Goal: Task Accomplishment & Management: Use online tool/utility

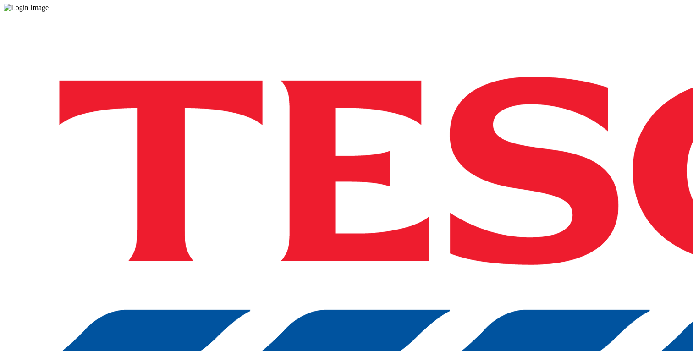
click at [460, 197] on div "Log in to the Spectra’s dashboard using [PERSON_NAME]’s credentials. If you don…" at bounding box center [346, 239] width 685 height 455
click at [460, 219] on div "Log in to the Spectra’s dashboard using [PERSON_NAME]’s credentials. If you don…" at bounding box center [346, 239] width 685 height 455
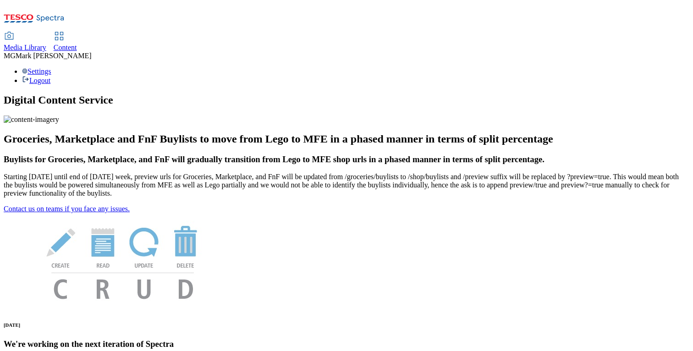
click at [77, 44] on div "Content" at bounding box center [65, 48] width 23 height 8
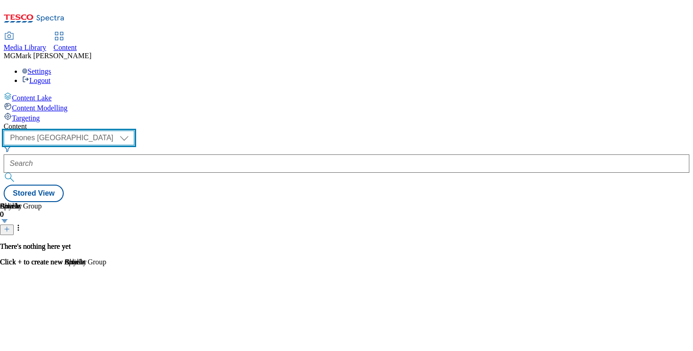
click at [134, 131] on select "Dotcom CZ Dotcom SK ghs-roi ghs-uk Phones UK" at bounding box center [69, 138] width 131 height 15
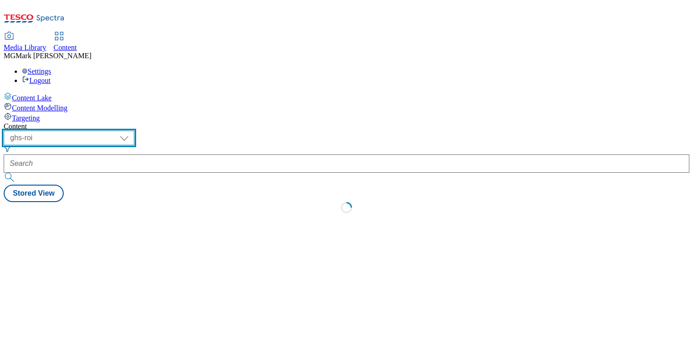
click at [134, 131] on select "Dotcom CZ Dotcom SK ghs-roi ghs-uk Phones UK" at bounding box center [69, 138] width 131 height 15
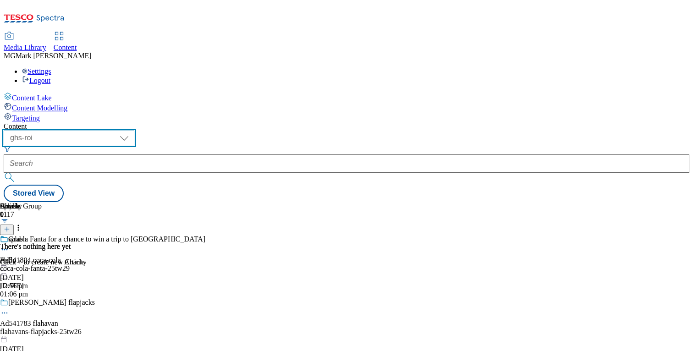
select select "ghs-uk"
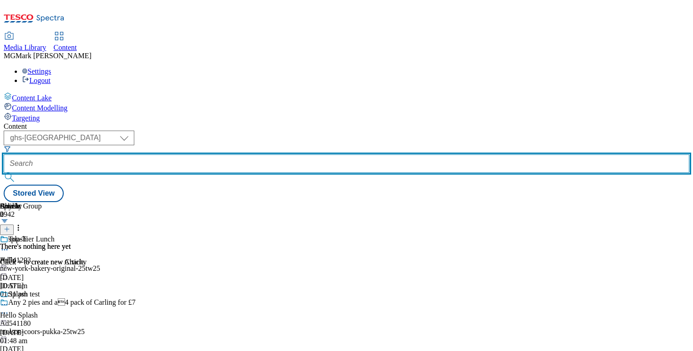
click at [238, 154] on input "text" at bounding box center [346, 163] width 685 height 18
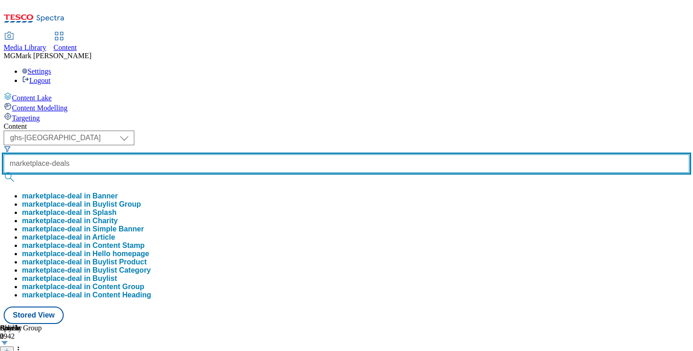
type input "marketplace-deals"
click at [4, 173] on button "submit" at bounding box center [10, 177] width 13 height 9
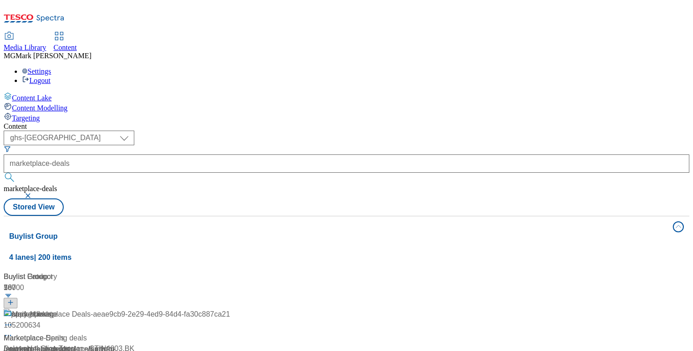
click at [417, 122] on div "Content" at bounding box center [346, 126] width 685 height 8
click at [230, 344] on div "/ marketplace-deals" at bounding box center [117, 349] width 226 height 11
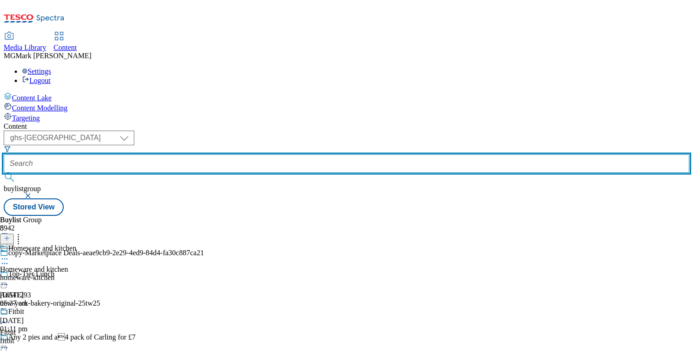
click at [224, 154] on input "text" at bounding box center [346, 163] width 685 height 18
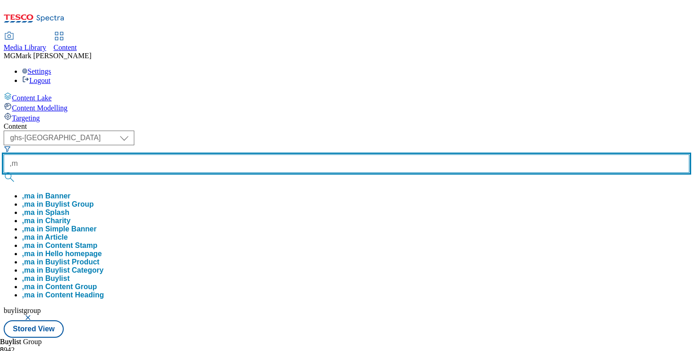
type input ","
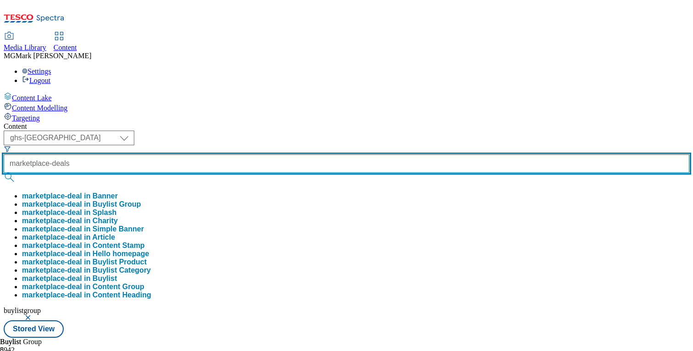
type input "marketplace-deals"
click at [4, 173] on button "submit" at bounding box center [10, 177] width 13 height 9
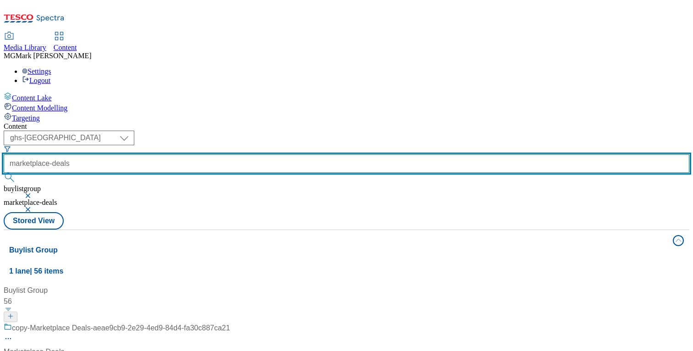
scroll to position [55, 0]
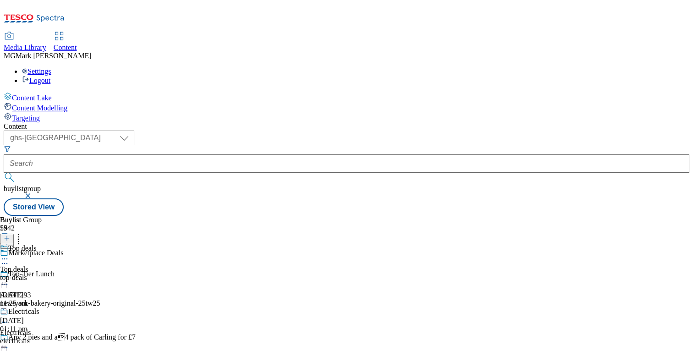
click at [72, 274] on div "top-deals" at bounding box center [36, 278] width 72 height 8
click at [9, 275] on icon at bounding box center [4, 279] width 9 height 9
click at [481, 131] on div "( optional ) Dotcom CZ Dotcom SK ghs-roi ghs-uk Phones UK ghs-uk buylistgroup S…" at bounding box center [346, 173] width 685 height 85
click at [50, 274] on div "top-deals" at bounding box center [25, 278] width 50 height 8
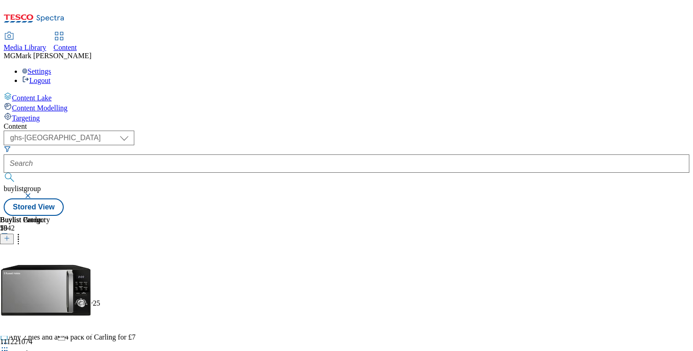
scroll to position [0, 121]
click at [10, 235] on icon at bounding box center [7, 238] width 6 height 6
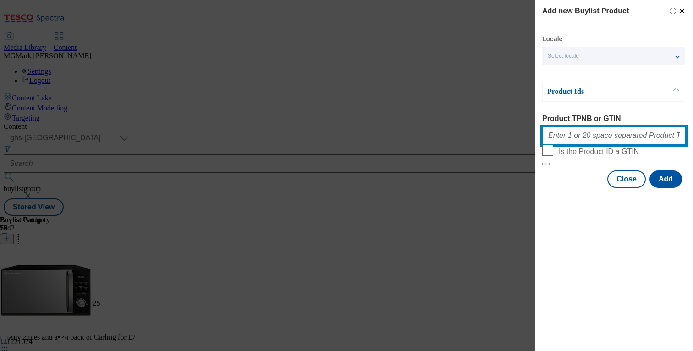
click at [575, 133] on input "Product TPNB or GTIN" at bounding box center [613, 135] width 143 height 18
paste input "105015972"
type input "105015972"
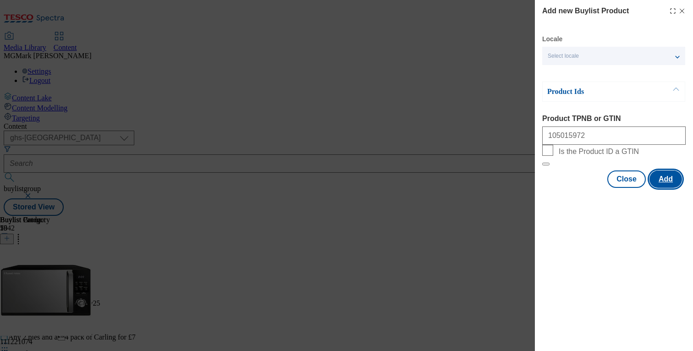
click at [665, 188] on button "Add" at bounding box center [665, 178] width 33 height 17
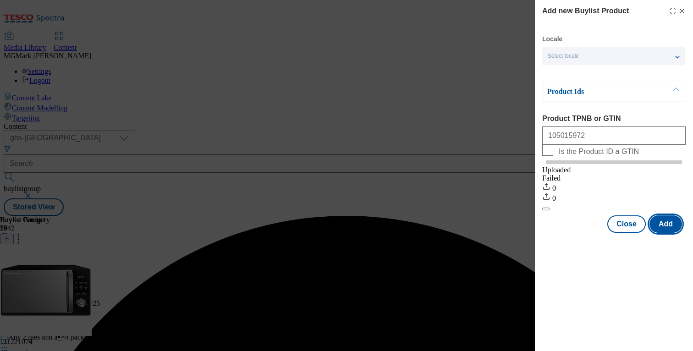
scroll to position [0, 0]
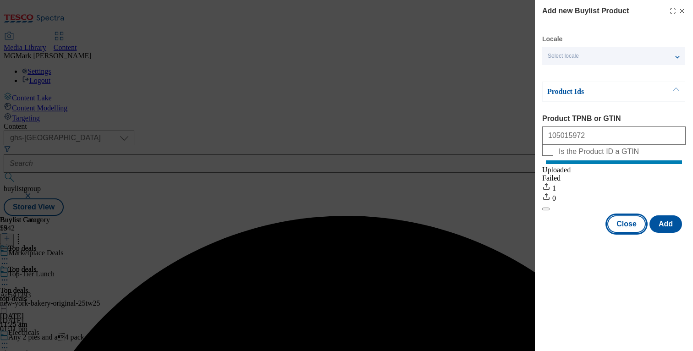
click at [632, 233] on button "Close" at bounding box center [626, 223] width 38 height 17
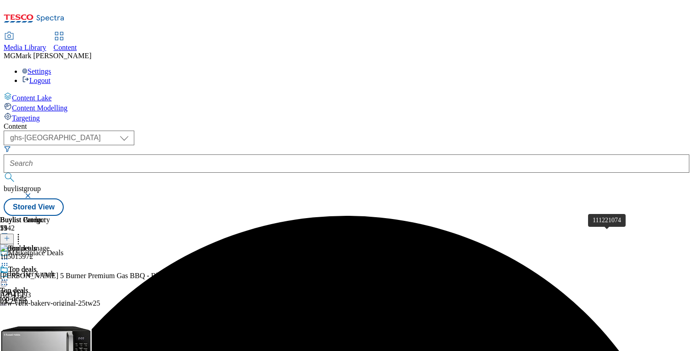
scroll to position [0, 121]
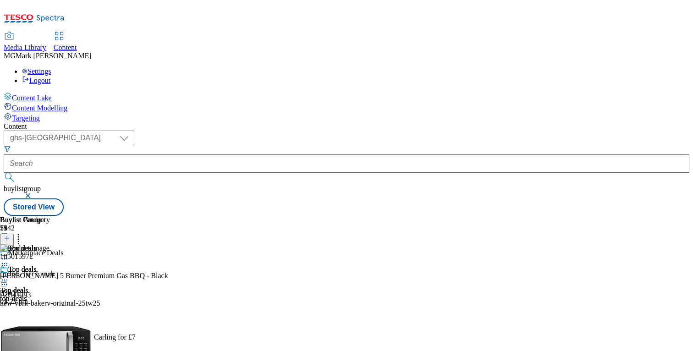
click at [9, 275] on icon at bounding box center [4, 279] width 9 height 9
click at [50, 267] on div "Top deals Top deals top-deals 11 Aug 2025 11:25 am" at bounding box center [25, 296] width 50 height 63
click at [9, 275] on icon at bounding box center [4, 279] width 9 height 9
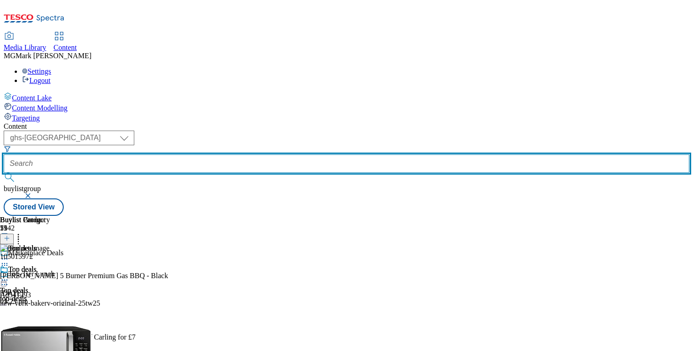
click at [214, 154] on input "text" at bounding box center [346, 163] width 685 height 18
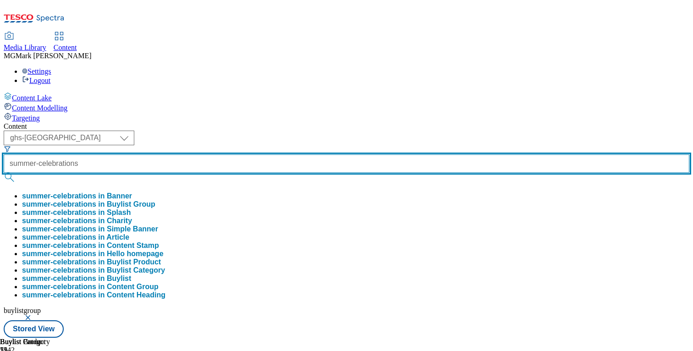
type input "summer-celebrations"
click at [4, 173] on button "submit" at bounding box center [10, 177] width 13 height 9
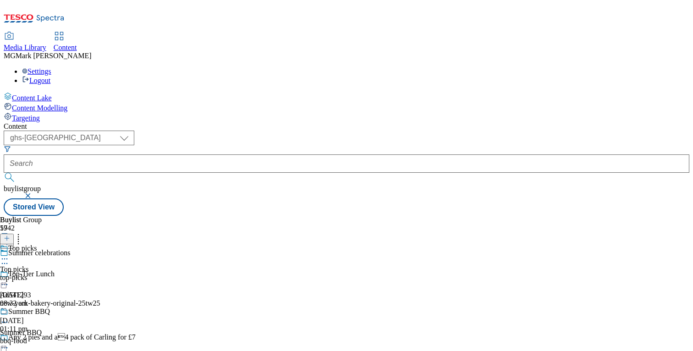
scroll to position [1040, 0]
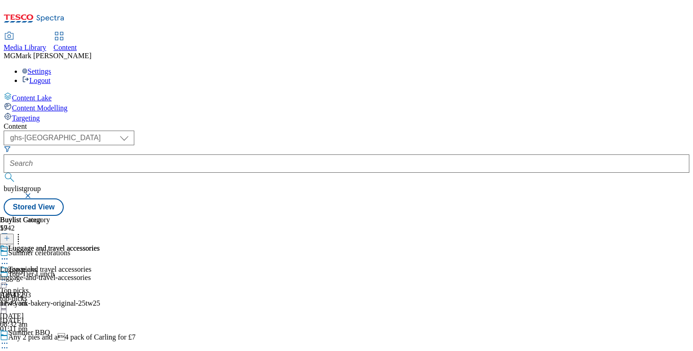
click at [99, 274] on div "luggage-and-travel-accessories" at bounding box center [49, 278] width 99 height 8
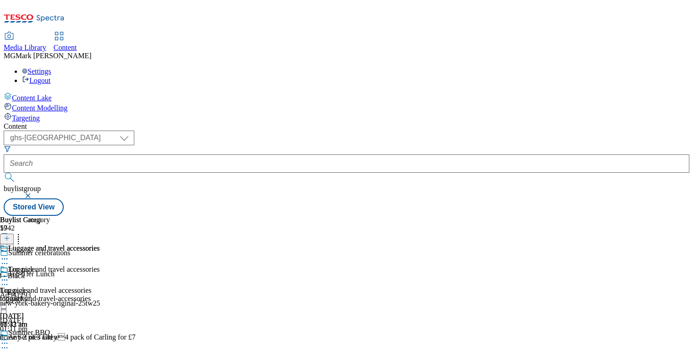
scroll to position [0, 121]
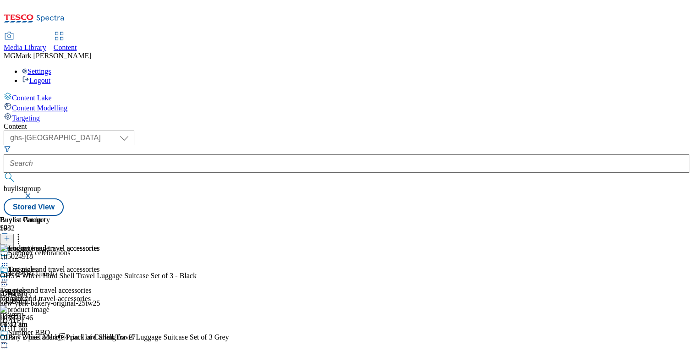
click at [14, 234] on button at bounding box center [7, 239] width 14 height 11
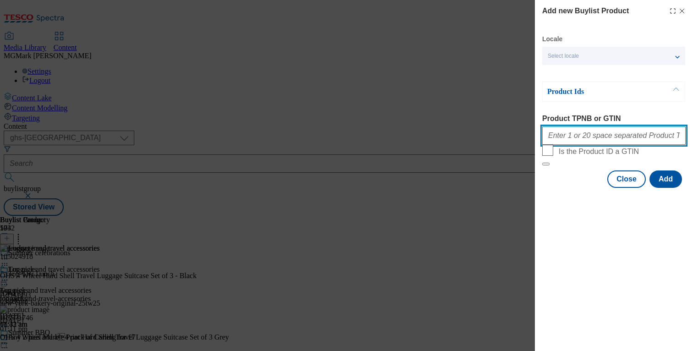
click at [600, 137] on input "Product TPNB or GTIN" at bounding box center [613, 135] width 143 height 18
paste input ""105425479 105425457""
click at [548, 137] on input ""105425479 105425457" at bounding box center [613, 135] width 143 height 18
click at [549, 137] on input ""105425479 105425457" at bounding box center [613, 135] width 143 height 18
type input "105425479 105425457"
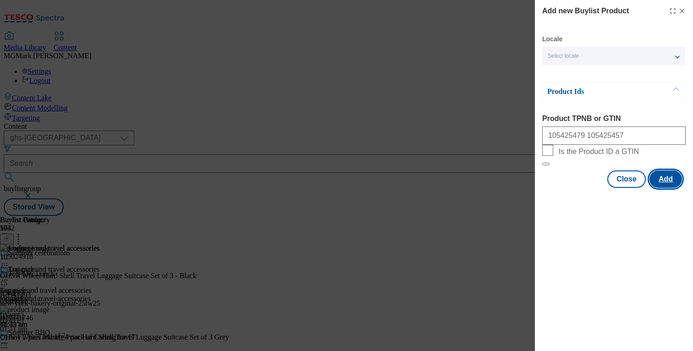
click at [664, 188] on button "Add" at bounding box center [665, 178] width 33 height 17
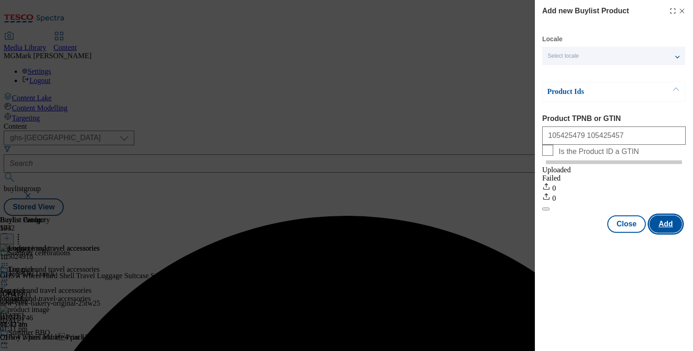
scroll to position [0, 0]
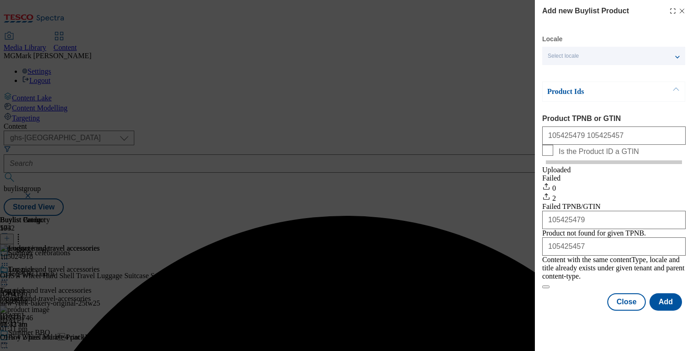
click at [625, 110] on div "Product Ids Product TPNB or GTIN 105425479 105425457 Is the Product ID a GTIN U…" at bounding box center [613, 185] width 143 height 207
click at [624, 311] on button "Close" at bounding box center [626, 301] width 38 height 17
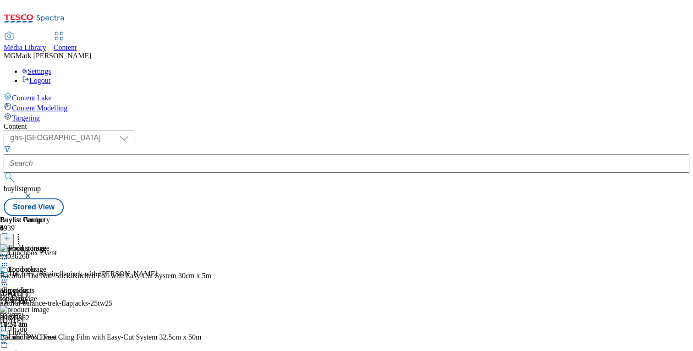
select select "ghs-uk"
